Goal: Information Seeking & Learning: Check status

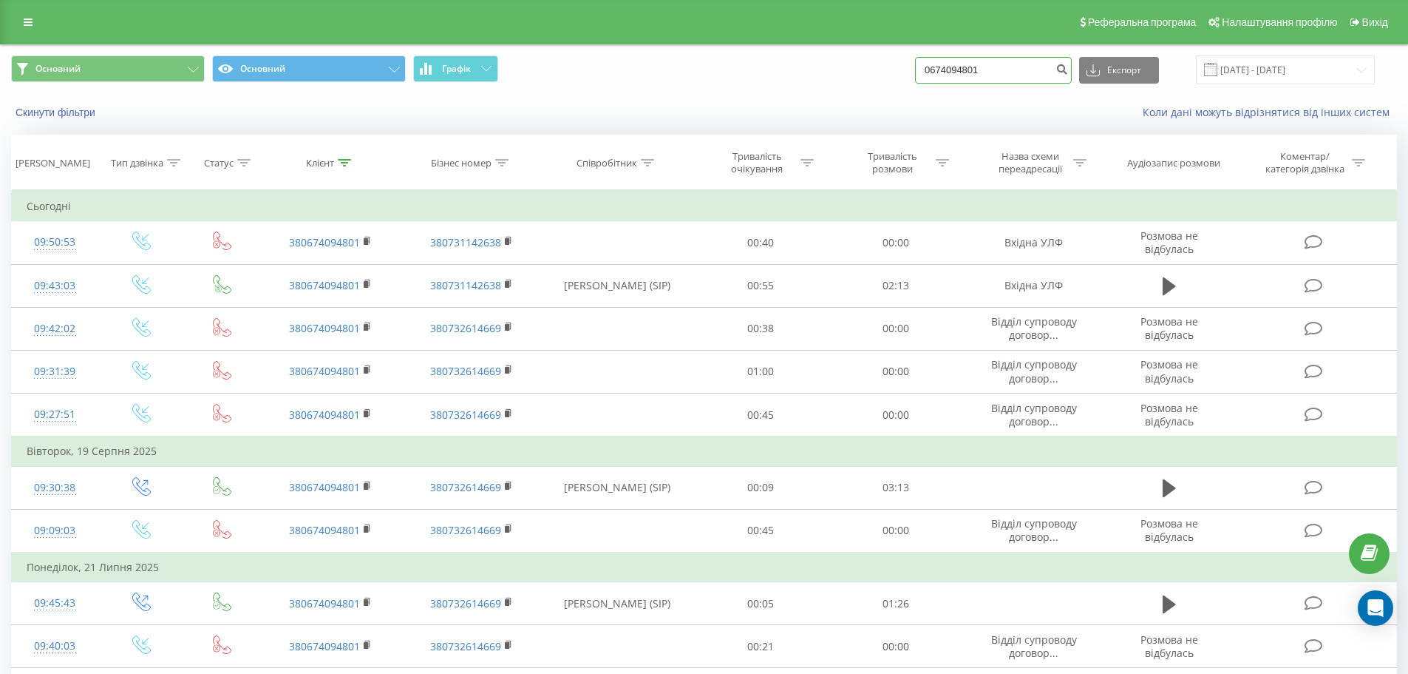
drag, startPoint x: 979, startPoint y: 69, endPoint x: 792, endPoint y: 69, distance: 187.0
click at [793, 70] on div "Основний Основний Графік 0674094801 Експорт .csv .xls .xlsx [DATE] - [DATE]" at bounding box center [704, 69] width 1386 height 29
type input "0985573926"
